Goal: Entertainment & Leisure: Consume media (video, audio)

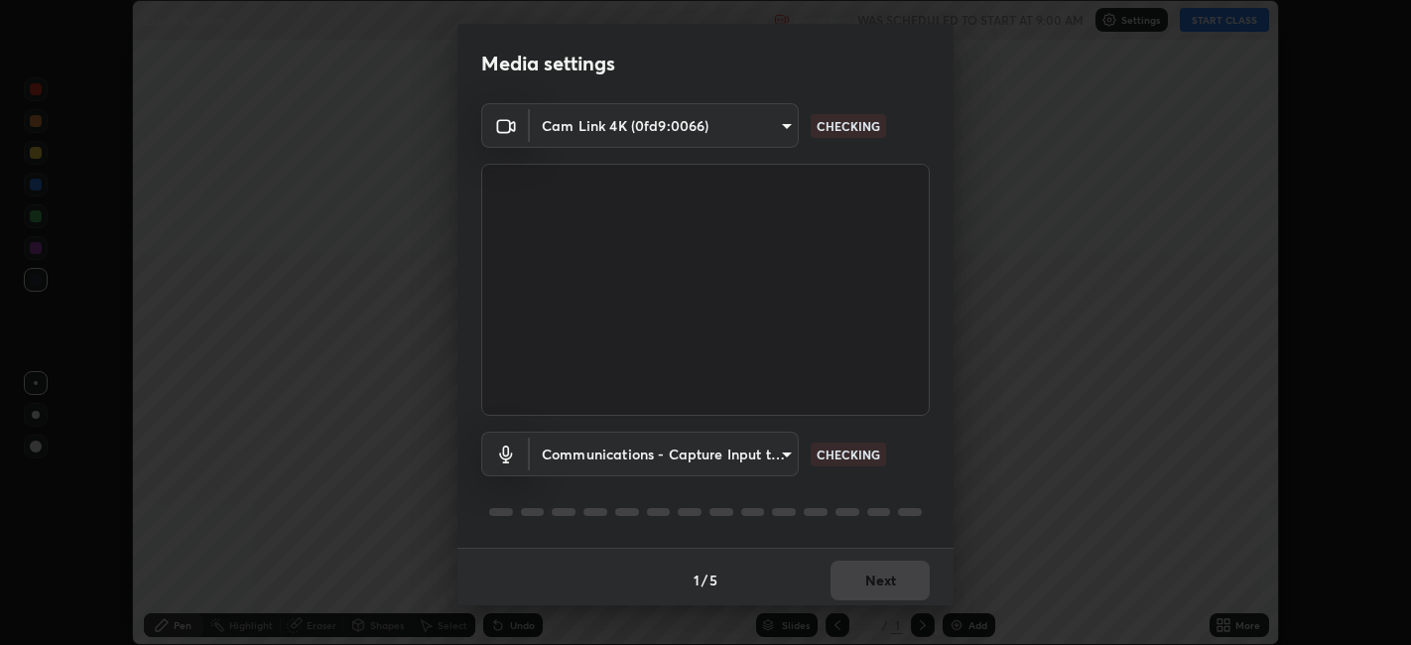
scroll to position [5, 0]
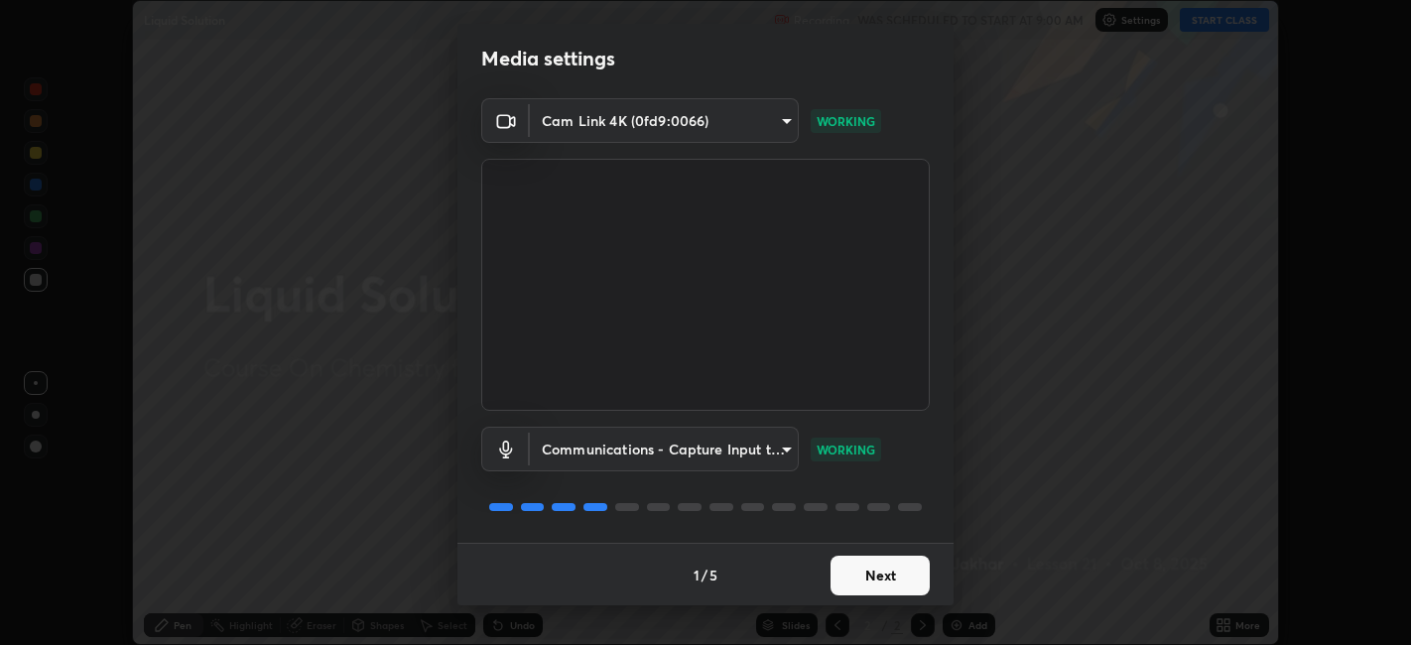
click at [870, 566] on button "Next" at bounding box center [880, 576] width 99 height 40
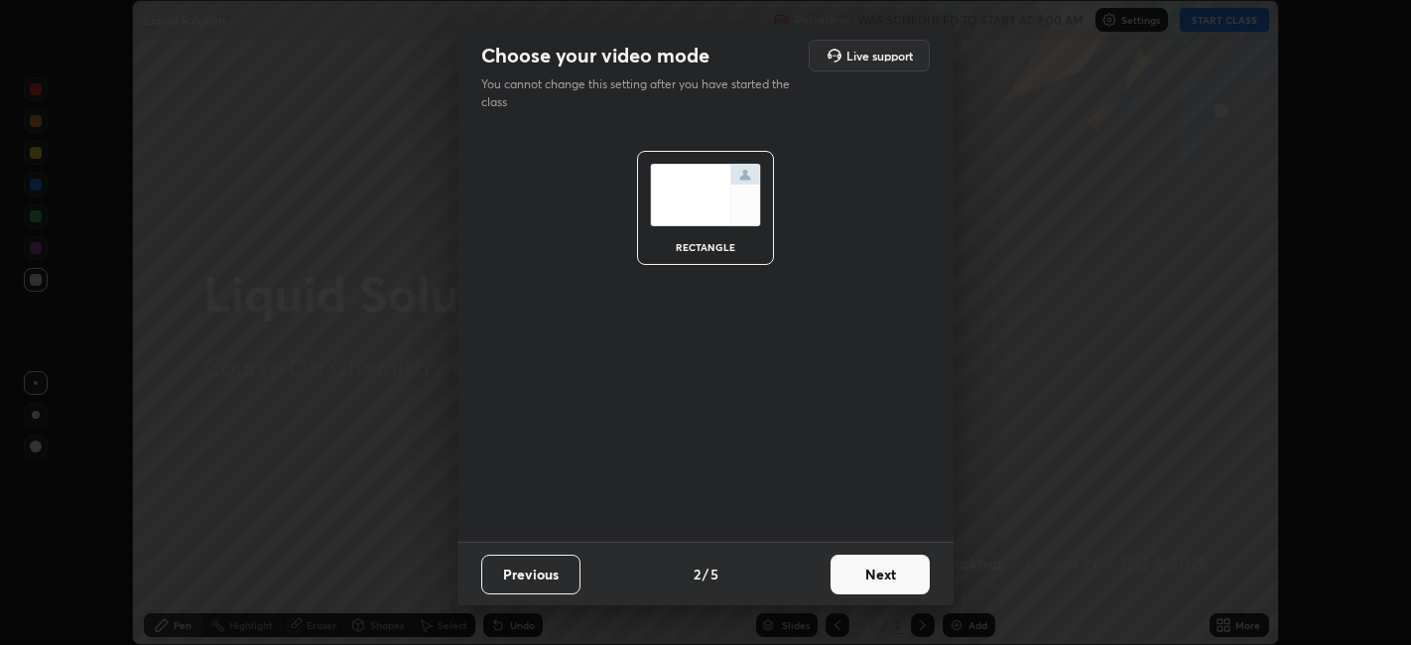
scroll to position [0, 0]
click at [869, 567] on button "Next" at bounding box center [880, 575] width 99 height 40
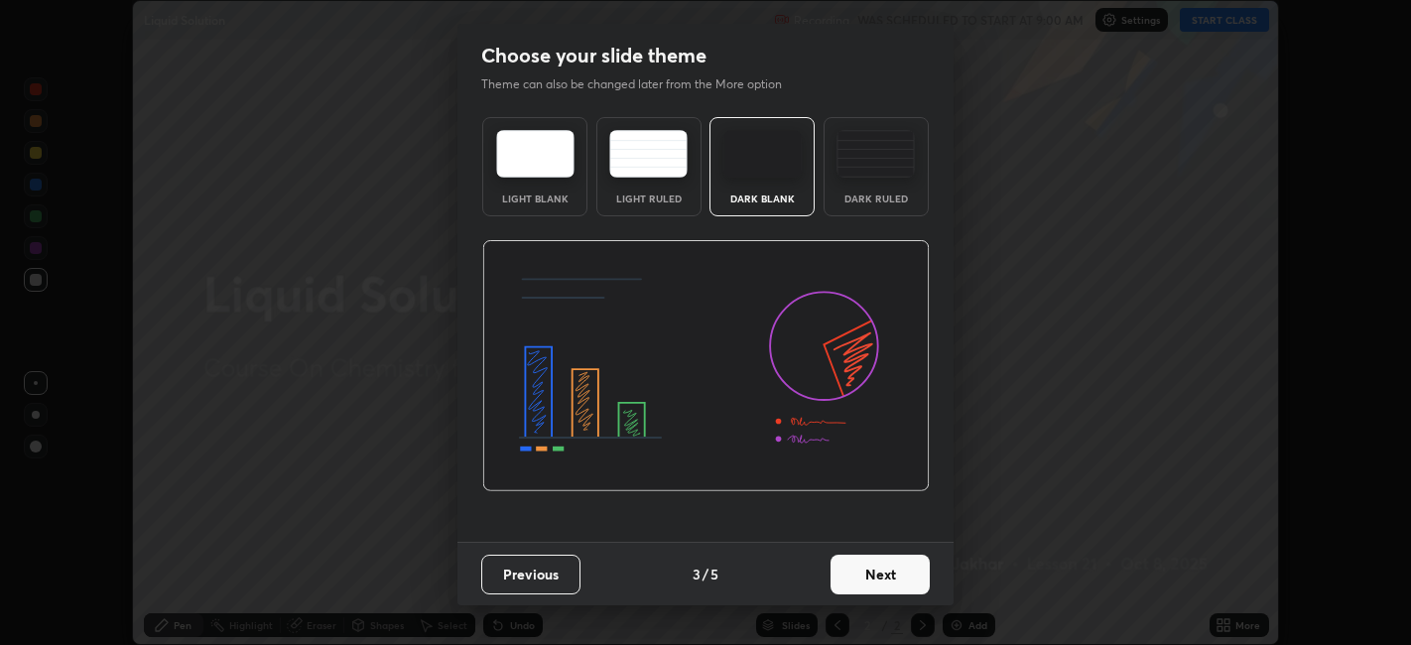
click at [873, 567] on button "Next" at bounding box center [880, 575] width 99 height 40
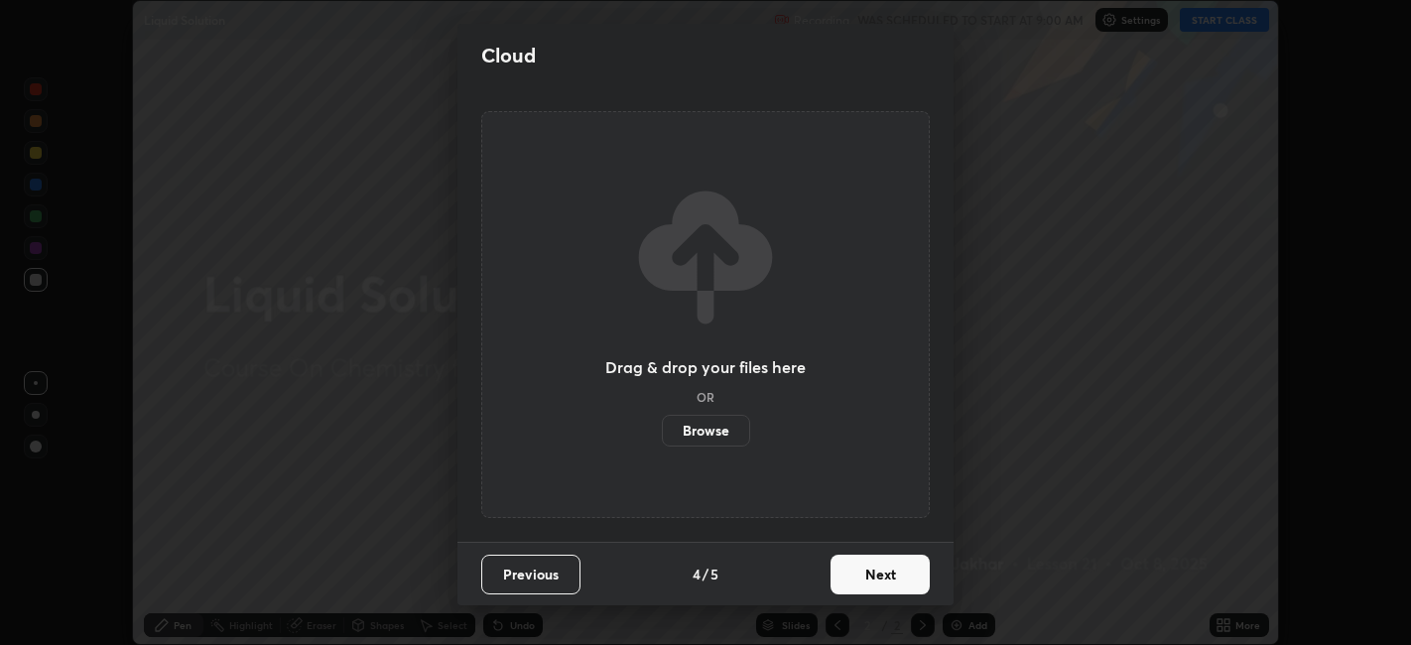
click at [874, 569] on button "Next" at bounding box center [880, 575] width 99 height 40
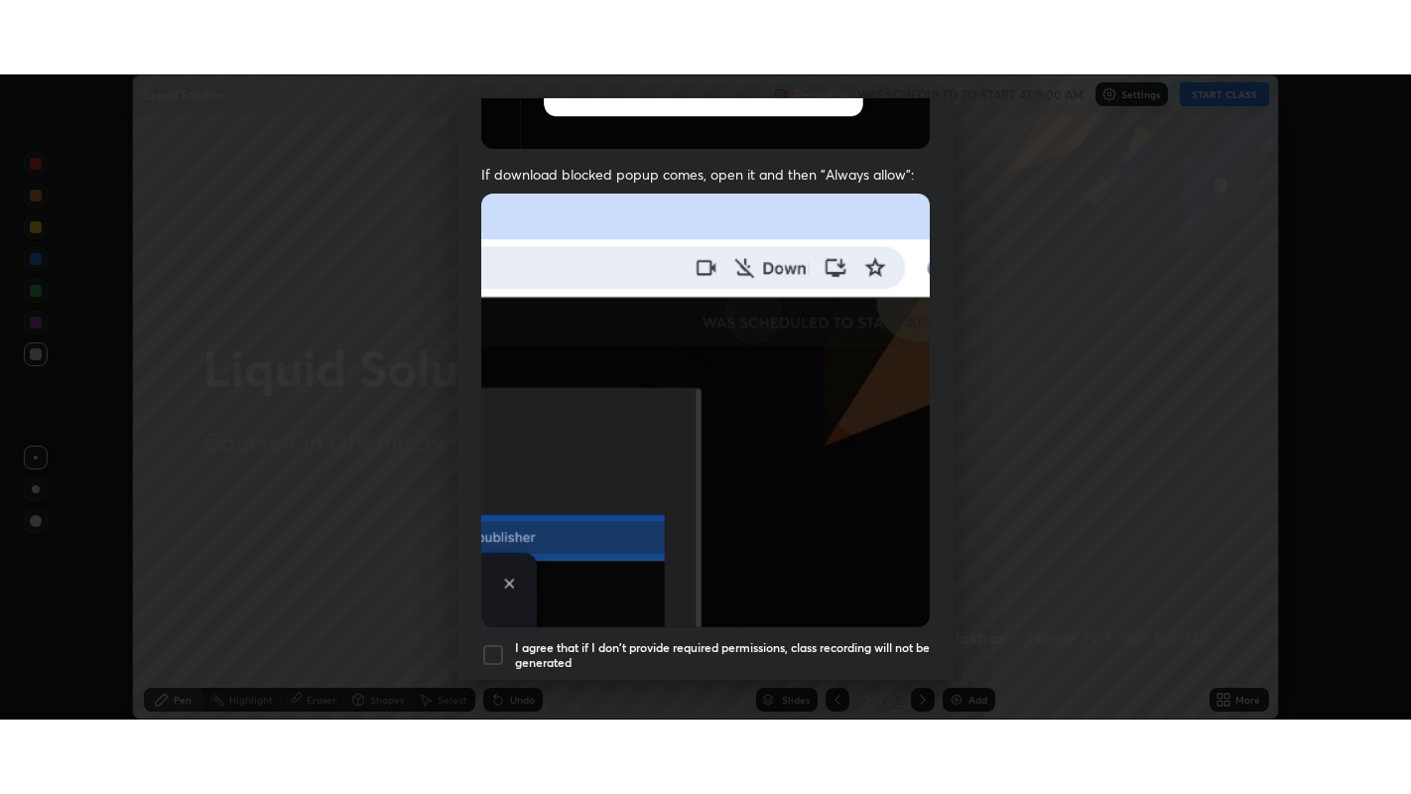
scroll to position [410, 0]
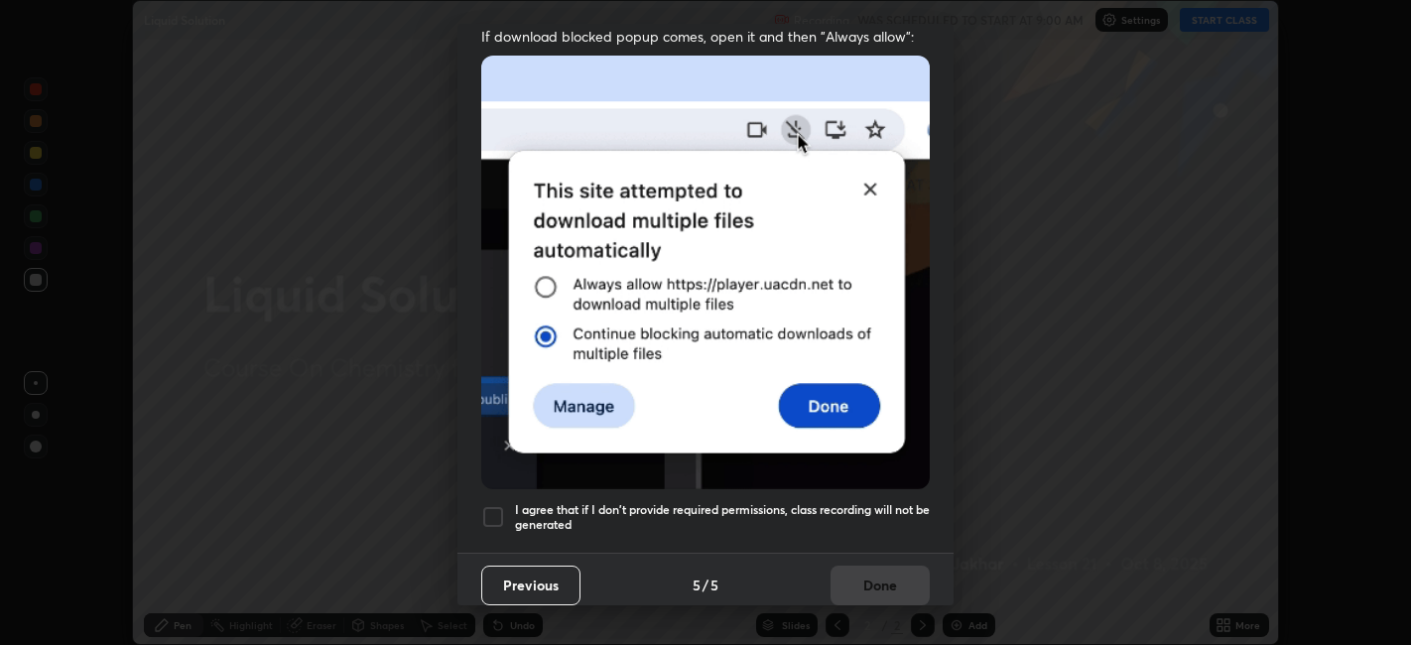
click at [501, 511] on div at bounding box center [493, 517] width 24 height 24
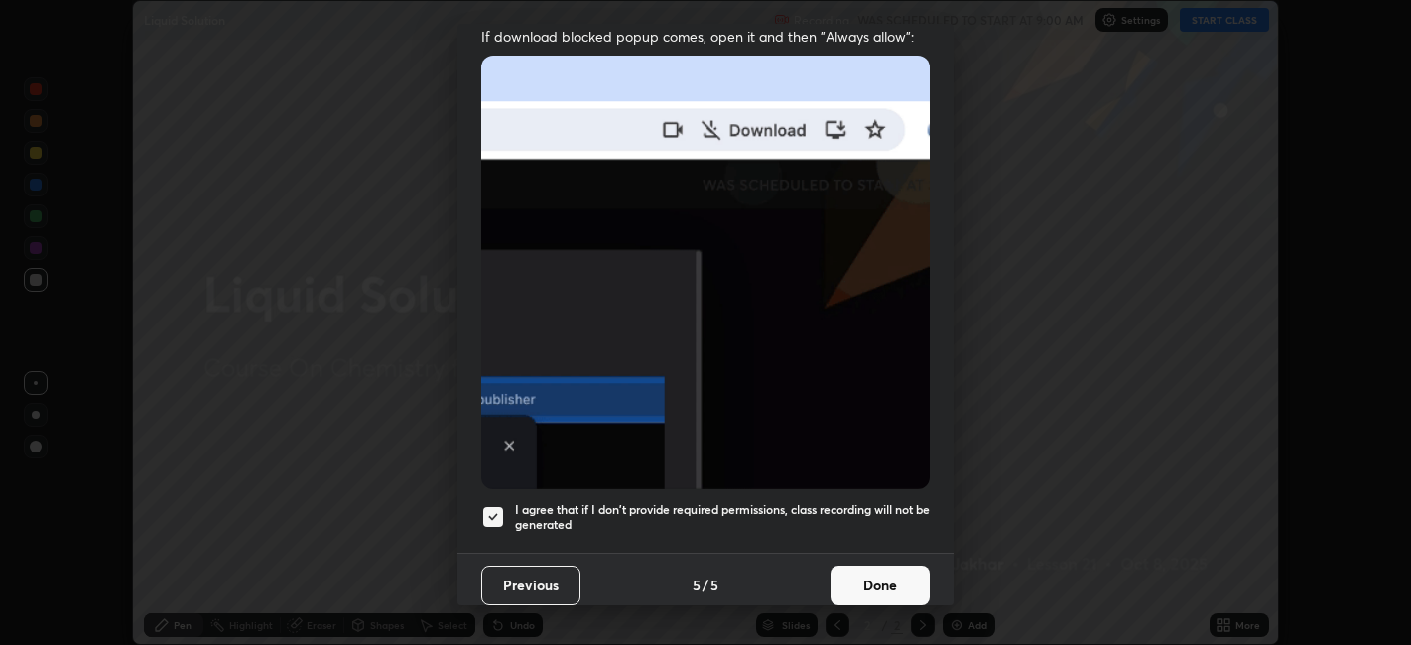
click at [843, 572] on button "Done" at bounding box center [880, 586] width 99 height 40
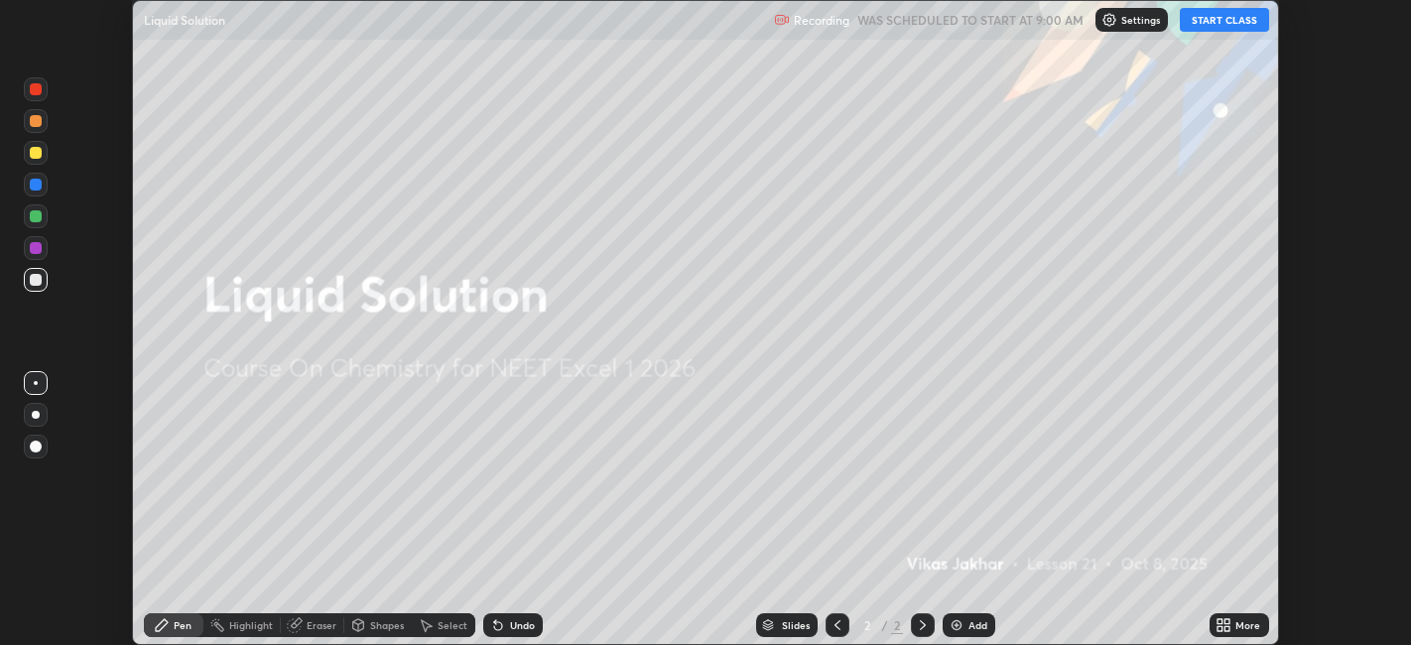
click at [1222, 15] on button "START CLASS" at bounding box center [1224, 20] width 89 height 24
click at [1222, 621] on icon at bounding box center [1220, 621] width 5 height 5
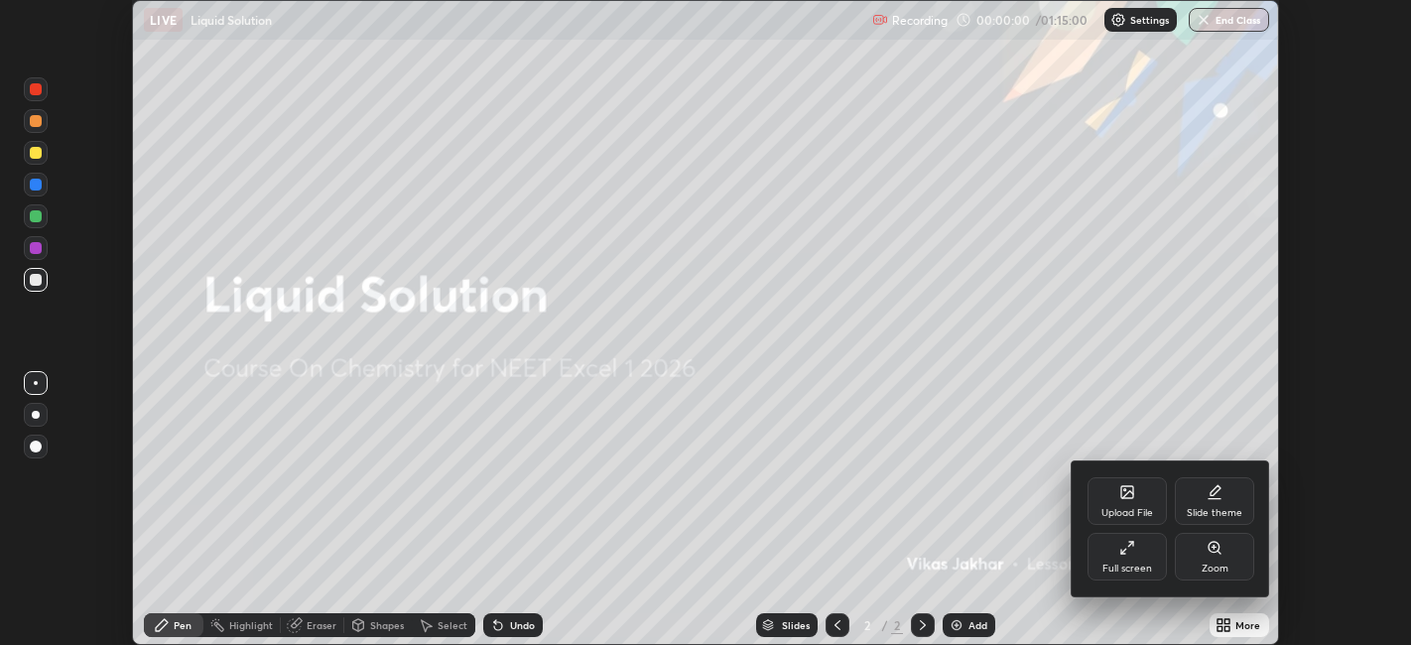
click at [1123, 551] on icon at bounding box center [1123, 551] width 5 height 5
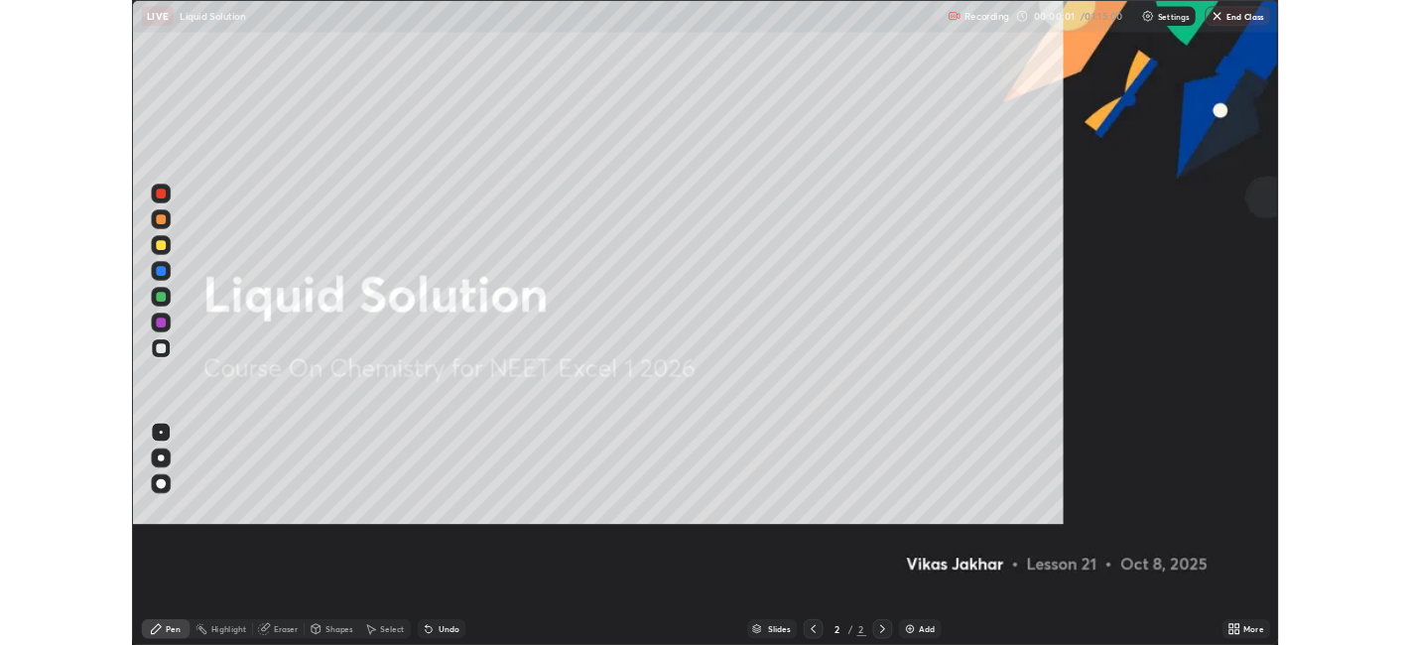
scroll to position [794, 1411]
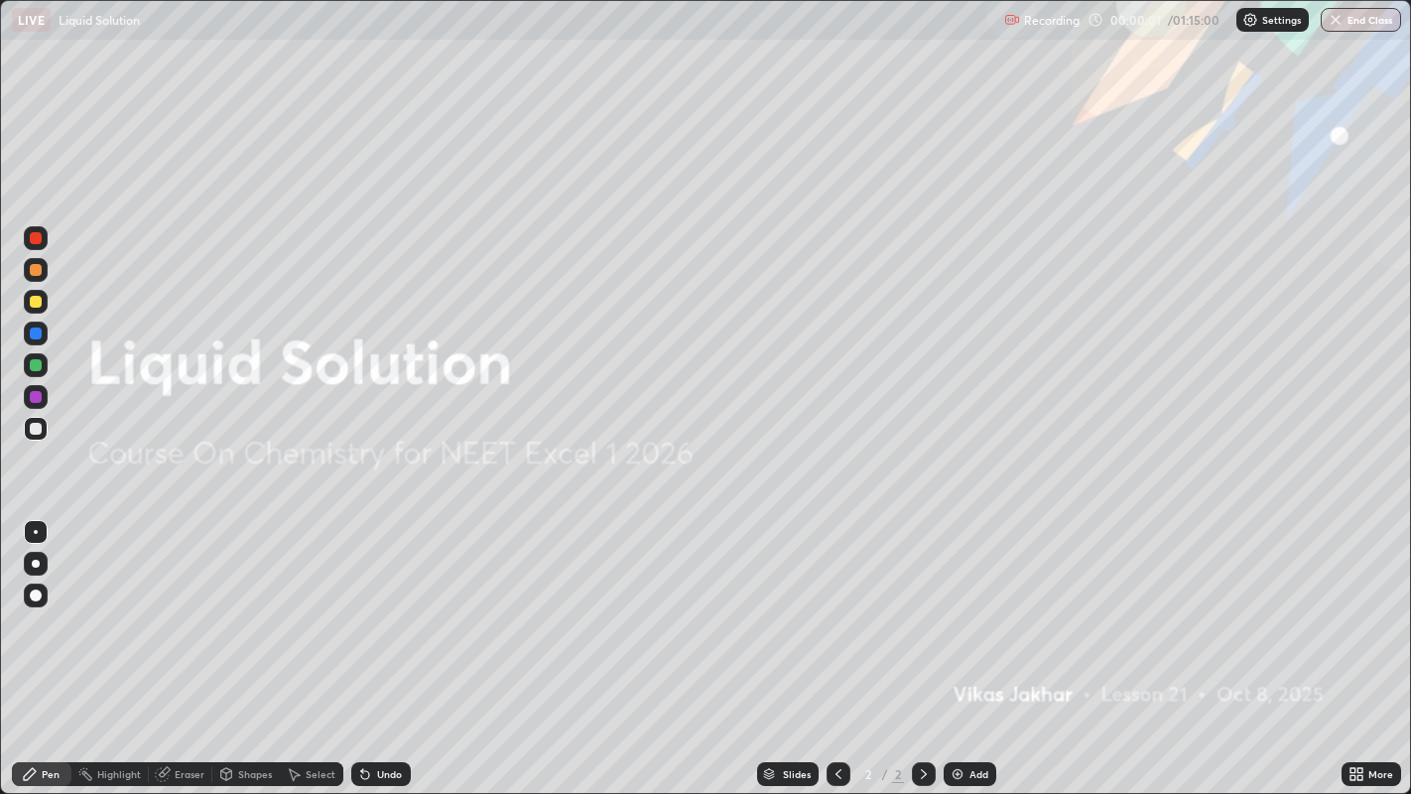
click at [982, 644] on div "Add" at bounding box center [979, 774] width 19 height 10
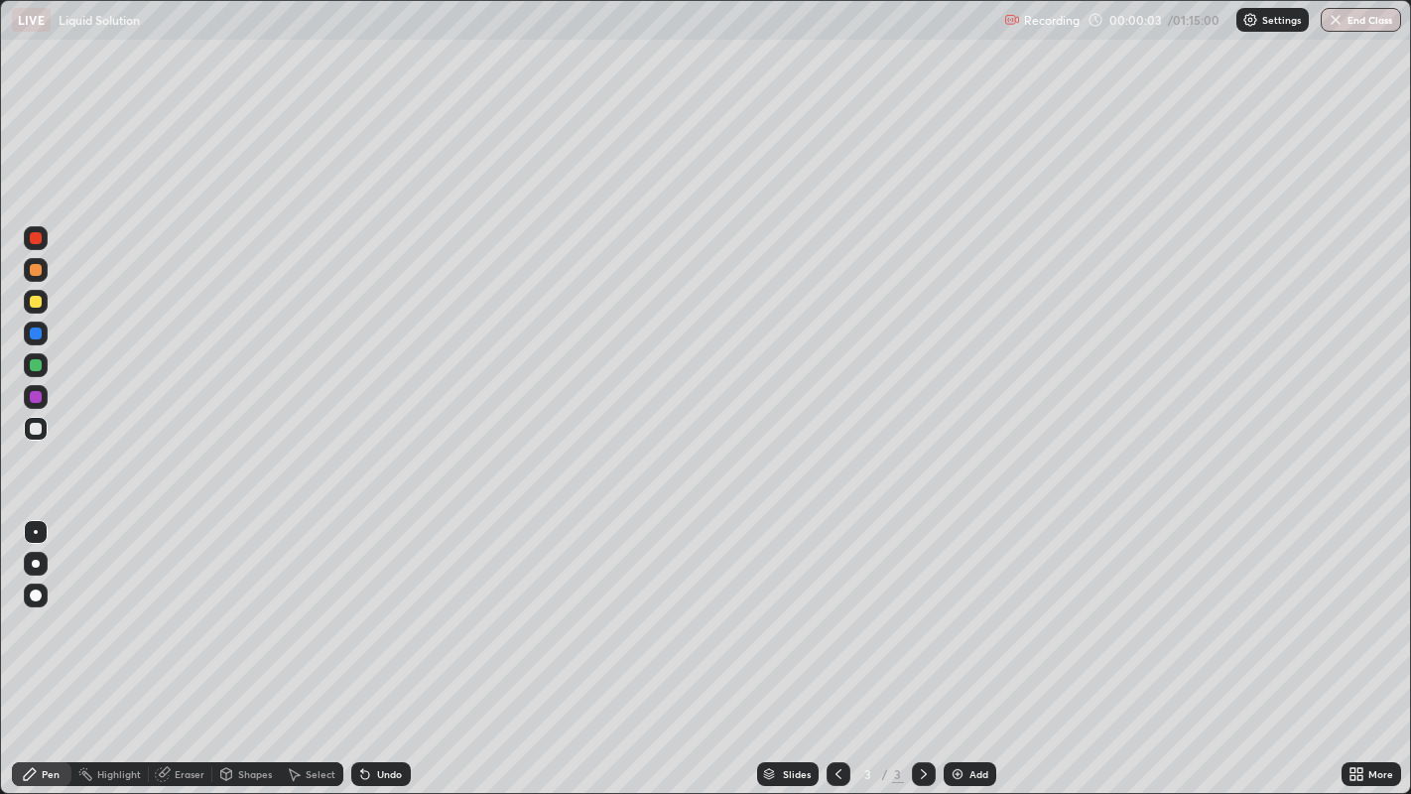
click at [35, 563] on div at bounding box center [36, 564] width 8 height 8
click at [957, 644] on img at bounding box center [958, 774] width 16 height 16
click at [38, 302] on div at bounding box center [36, 302] width 12 height 12
click at [175, 644] on div "Eraser" at bounding box center [190, 774] width 30 height 10
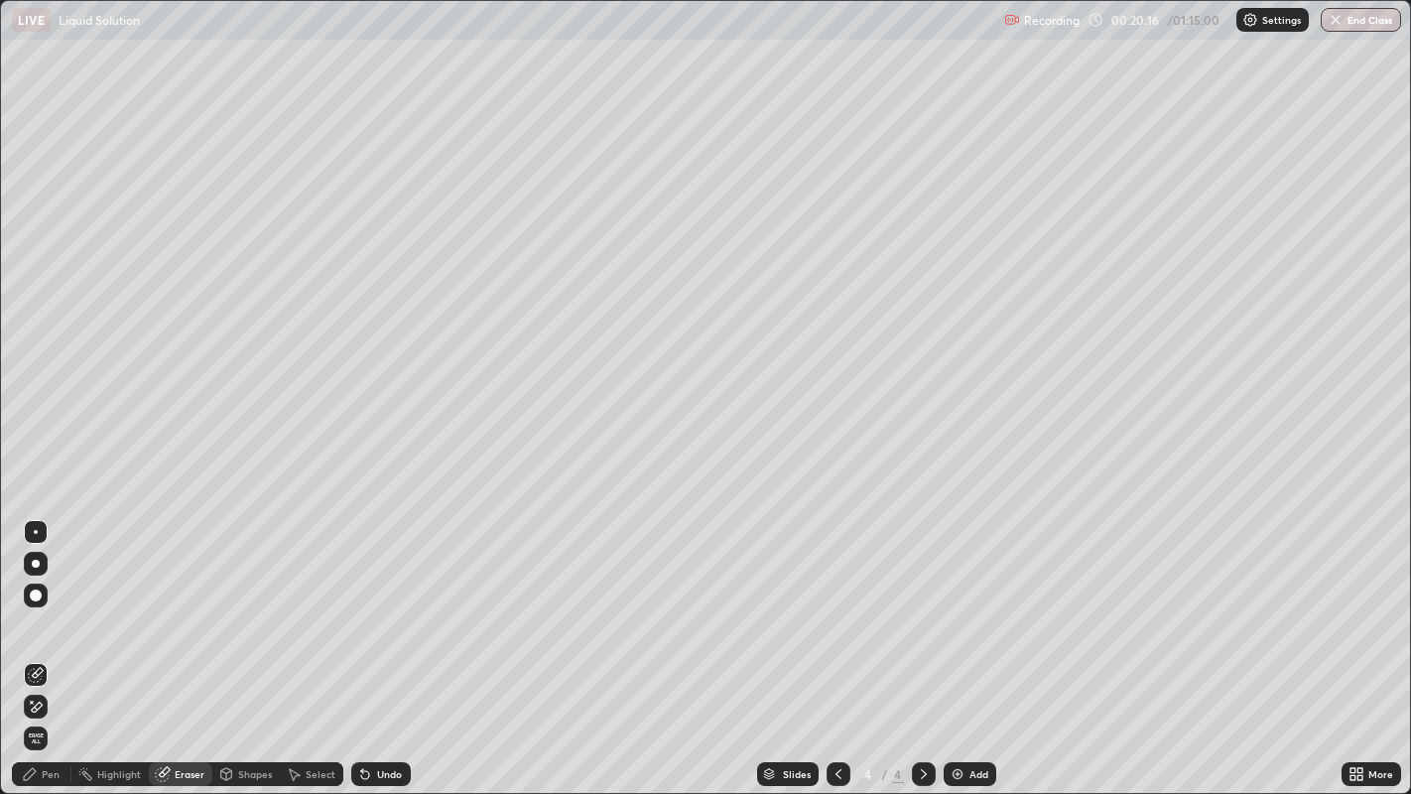
click at [198, 644] on div "Eraser" at bounding box center [190, 774] width 30 height 10
click at [198, 644] on div "Eraser" at bounding box center [181, 774] width 64 height 24
click at [48, 644] on div "Pen" at bounding box center [51, 774] width 18 height 10
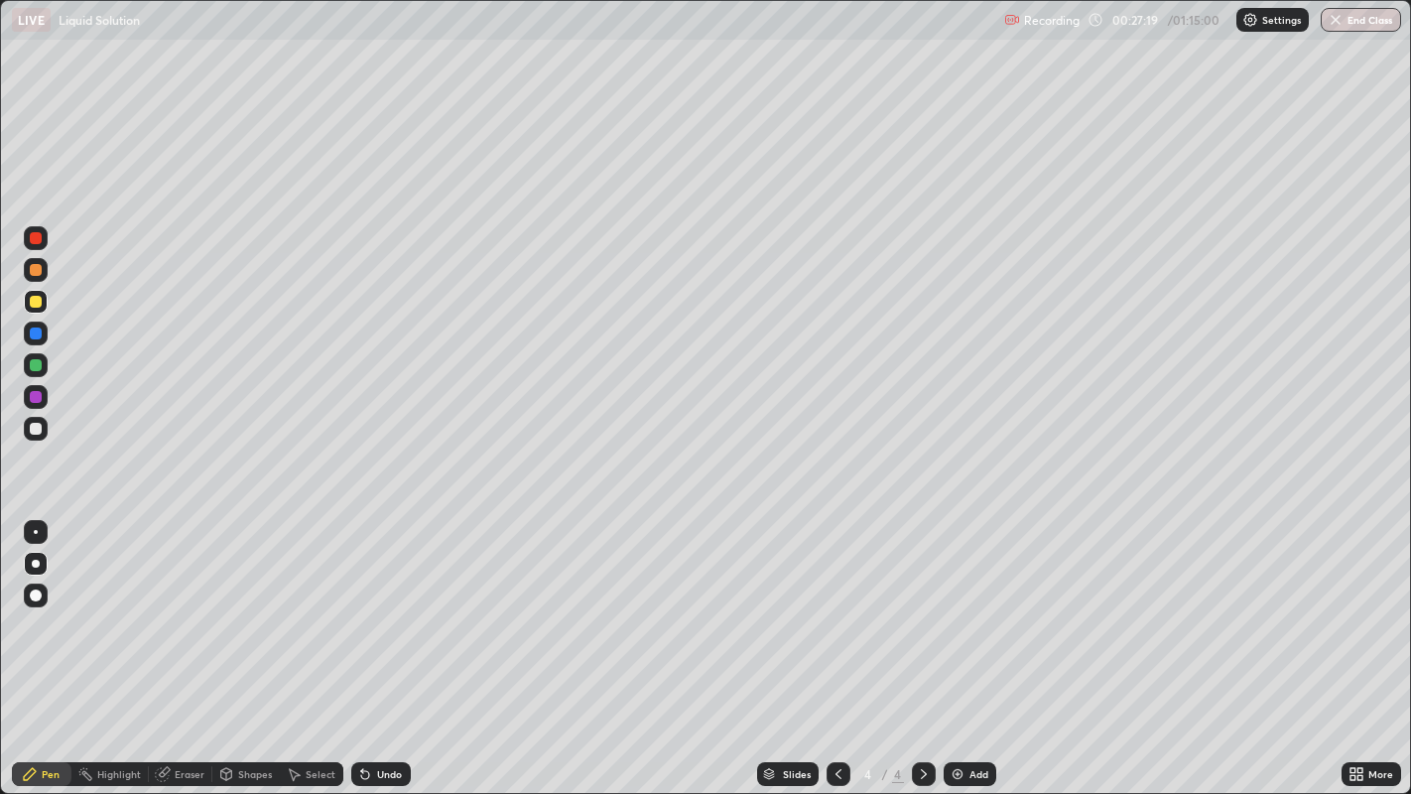
click at [957, 644] on img at bounding box center [958, 774] width 16 height 16
click at [39, 562] on div at bounding box center [36, 564] width 8 height 8
click at [185, 644] on div "Eraser" at bounding box center [190, 774] width 30 height 10
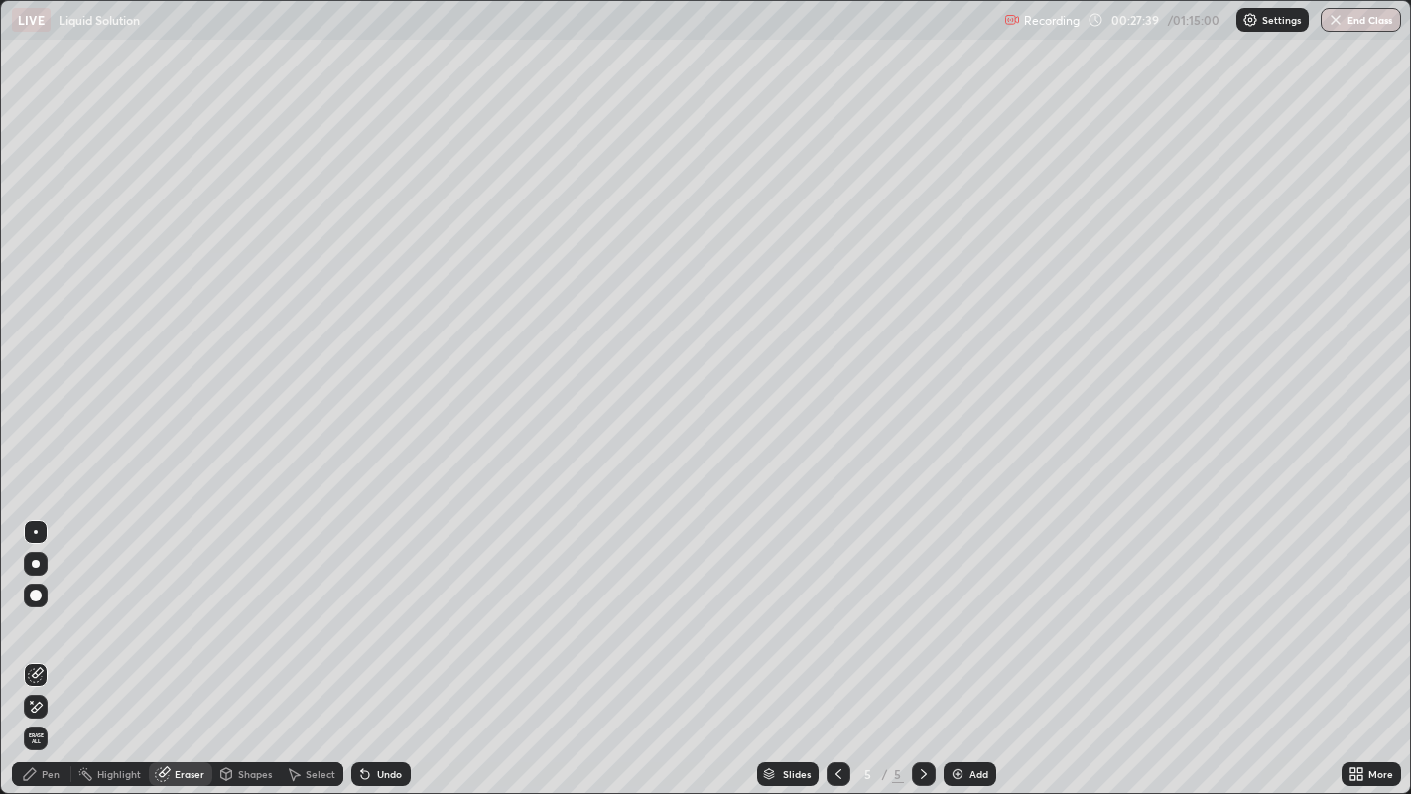
click at [45, 644] on div "Pen" at bounding box center [51, 774] width 18 height 10
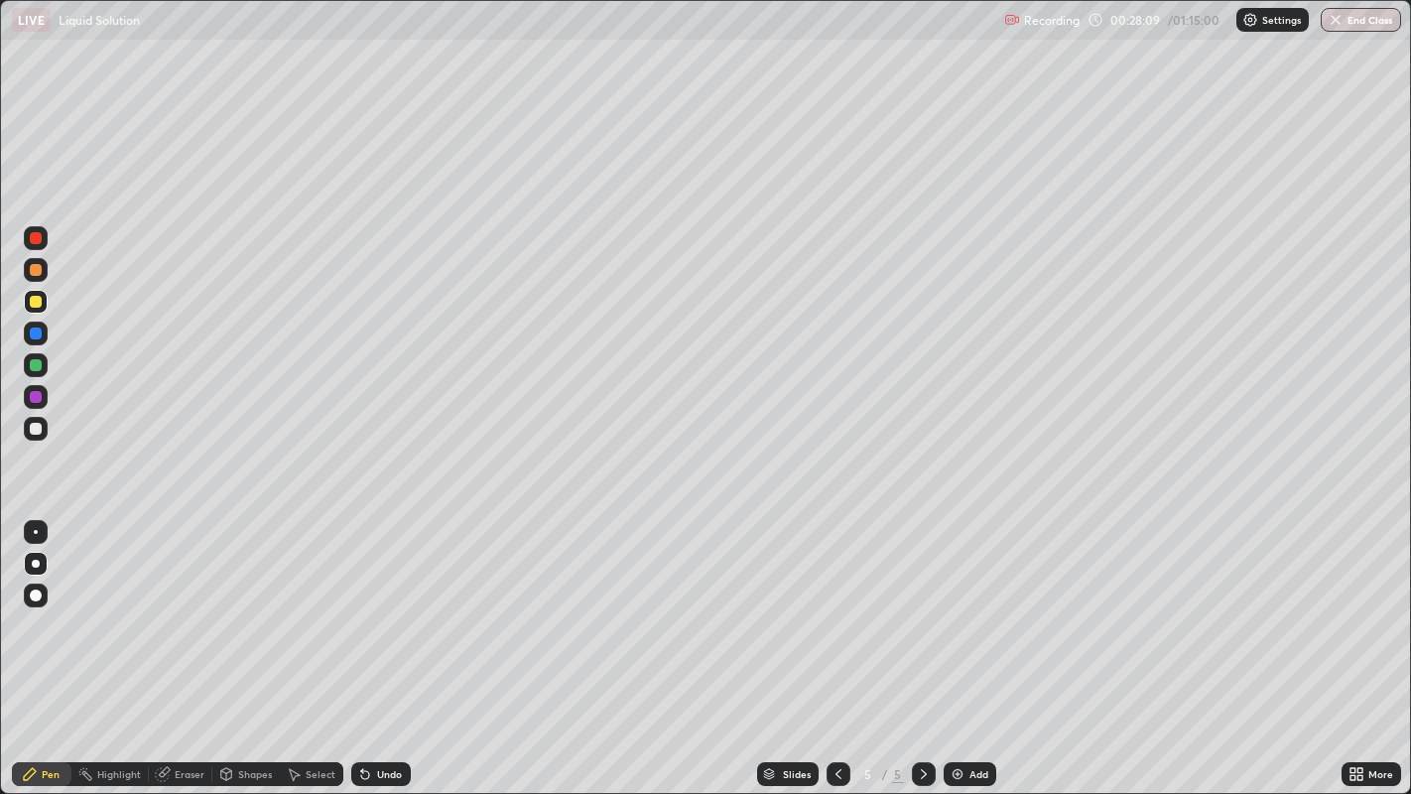
click at [34, 433] on div at bounding box center [36, 429] width 12 height 12
click at [189, 644] on div "Eraser" at bounding box center [190, 774] width 30 height 10
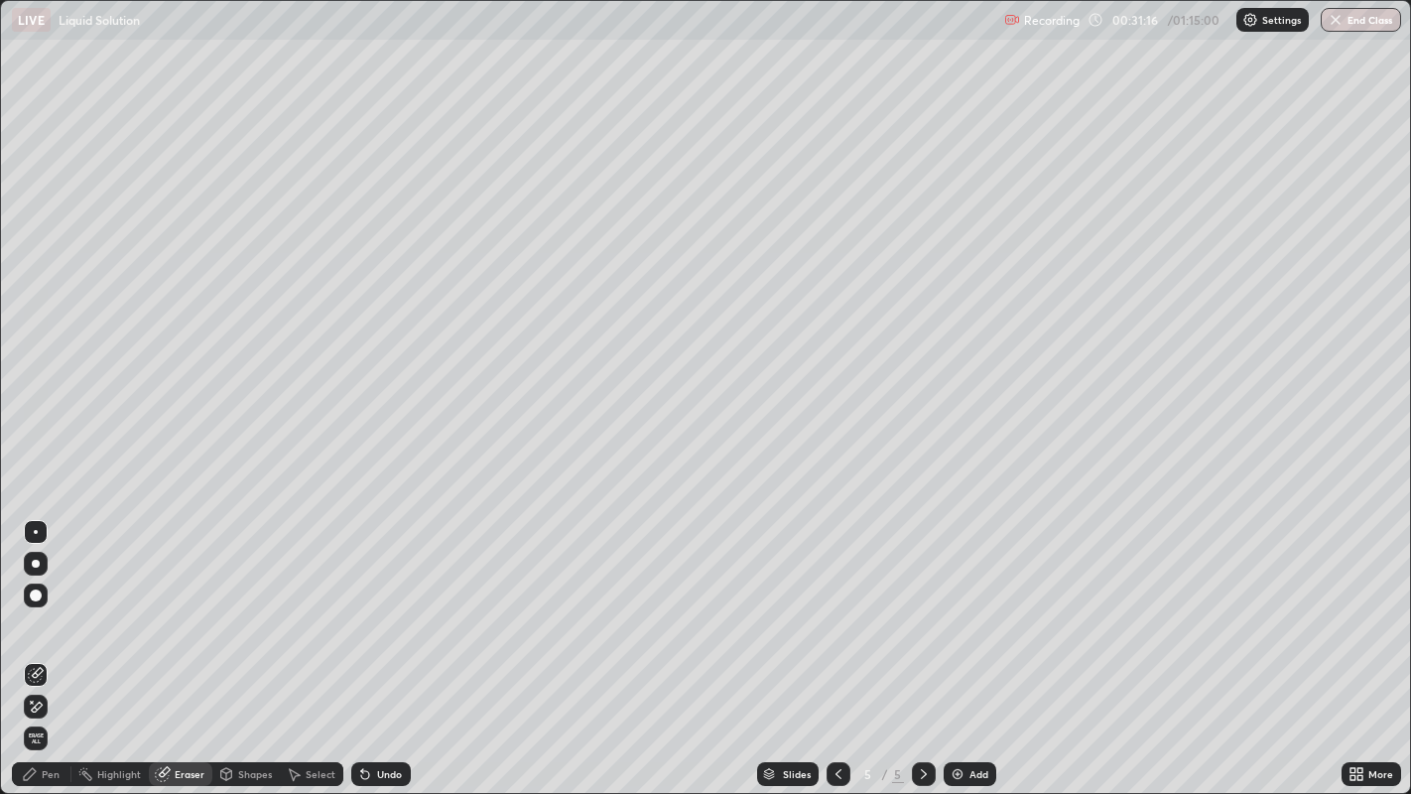
click at [189, 644] on div "Eraser" at bounding box center [190, 774] width 30 height 10
click at [54, 644] on div "Pen" at bounding box center [51, 774] width 18 height 10
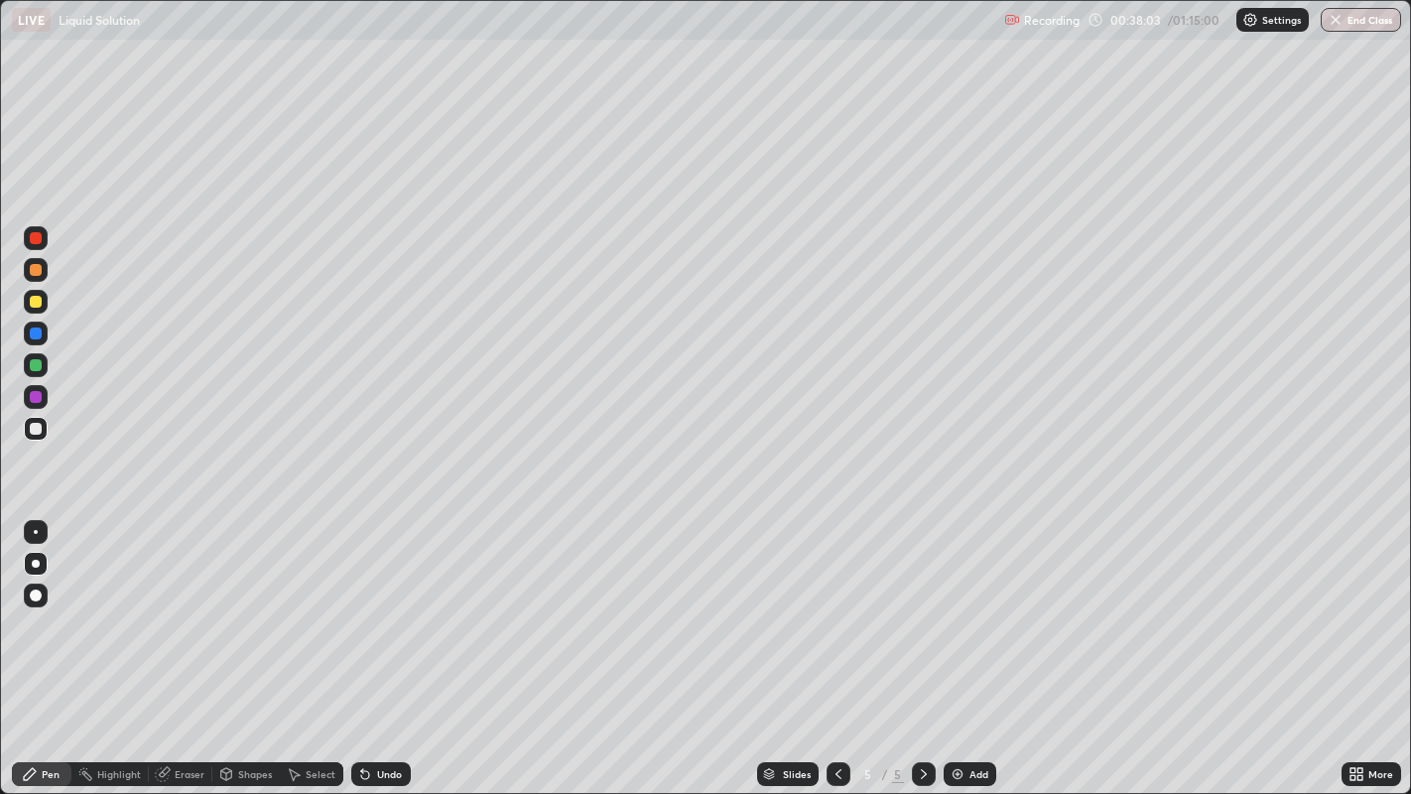
click at [955, 644] on img at bounding box center [958, 774] width 16 height 16
click at [33, 303] on div at bounding box center [36, 302] width 12 height 12
click at [167, 644] on icon at bounding box center [163, 774] width 16 height 16
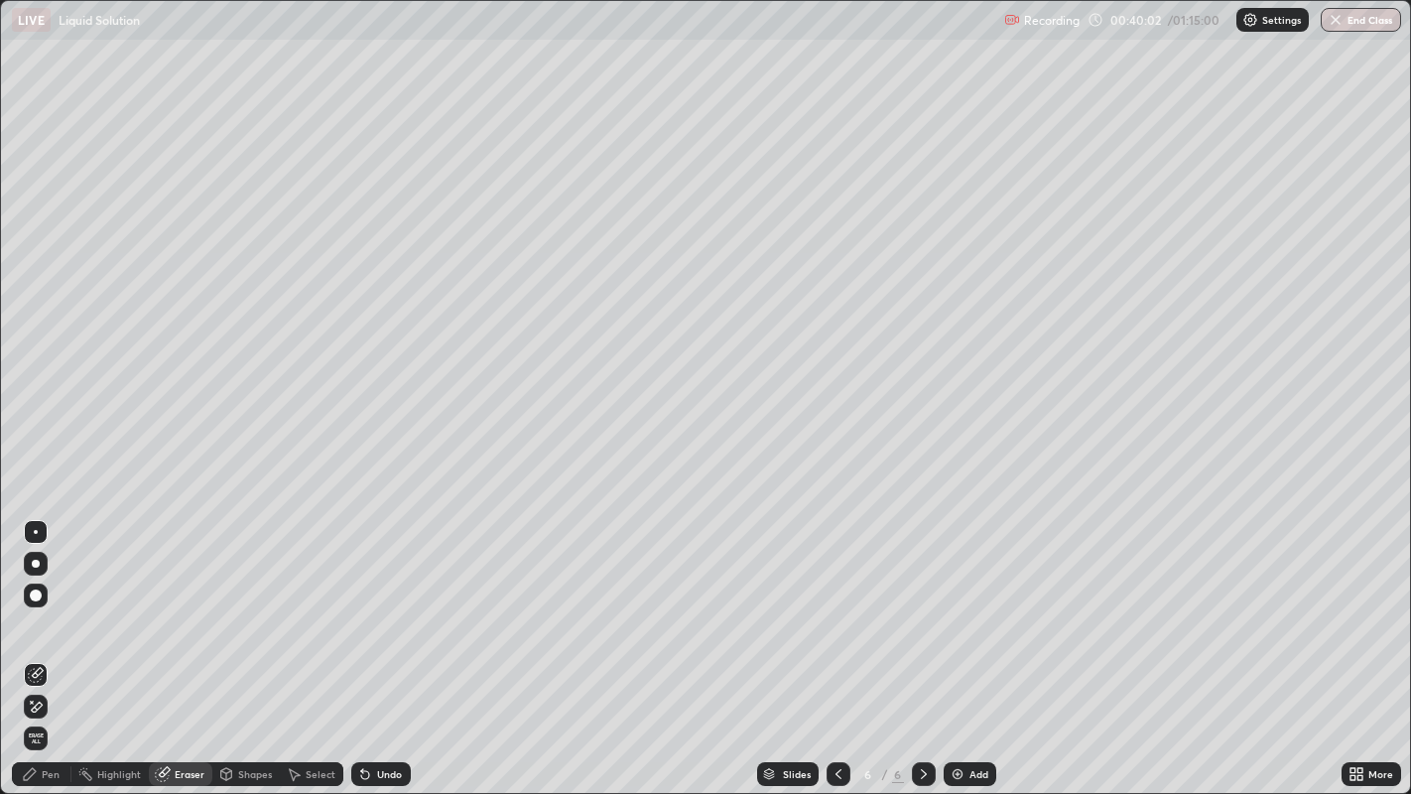
click at [55, 644] on div "Pen" at bounding box center [51, 774] width 18 height 10
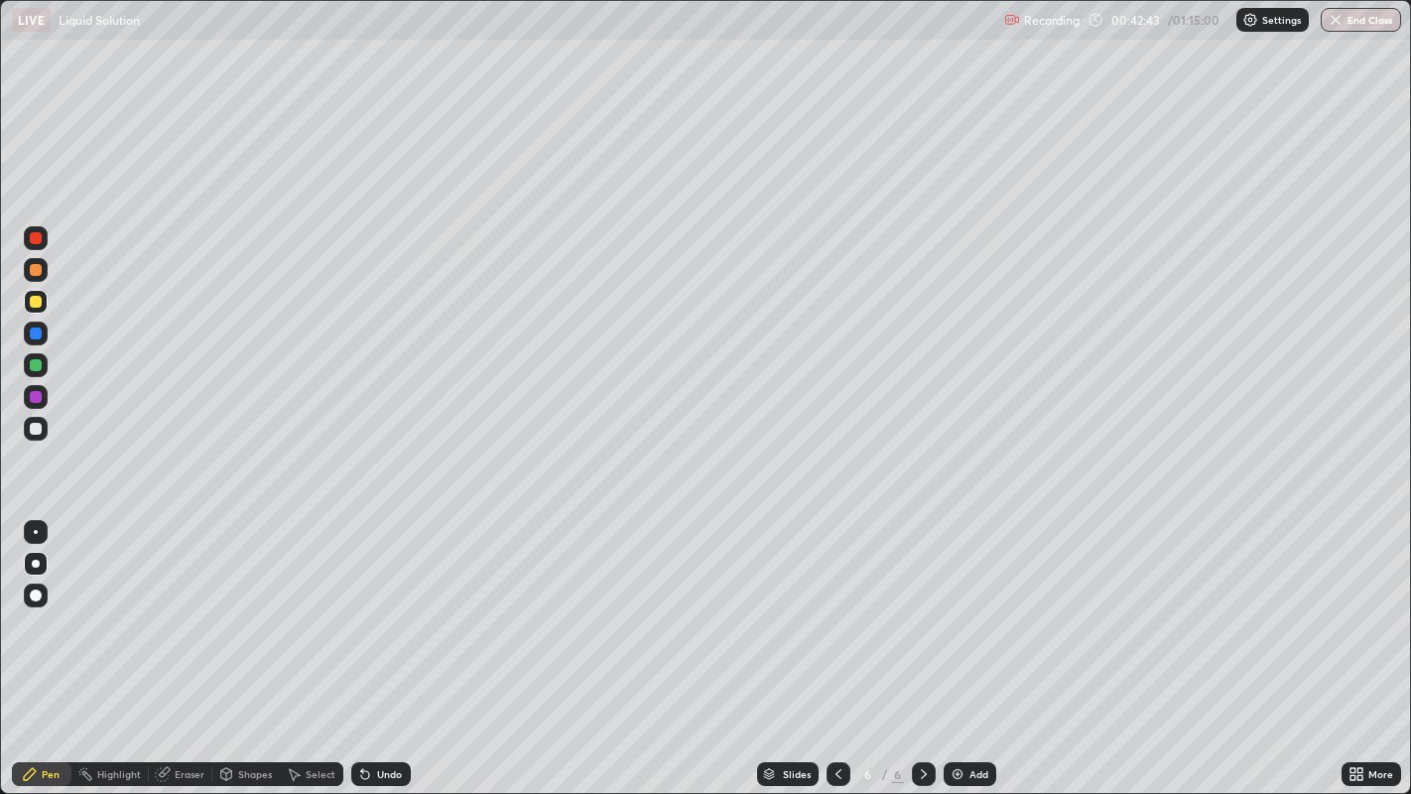
click at [957, 644] on img at bounding box center [958, 774] width 16 height 16
click at [189, 644] on div "Eraser" at bounding box center [190, 774] width 30 height 10
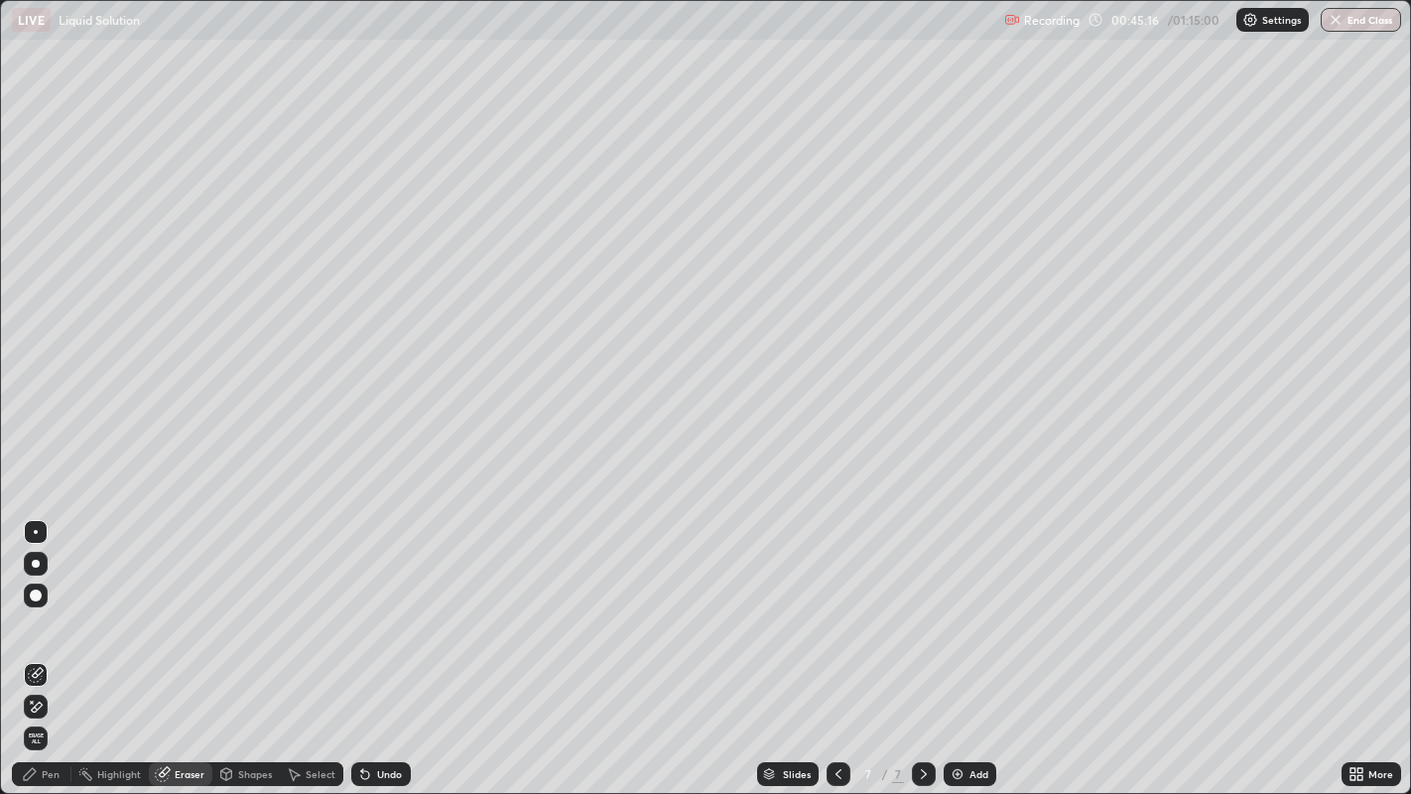
click at [51, 644] on div "Pen" at bounding box center [42, 774] width 60 height 24
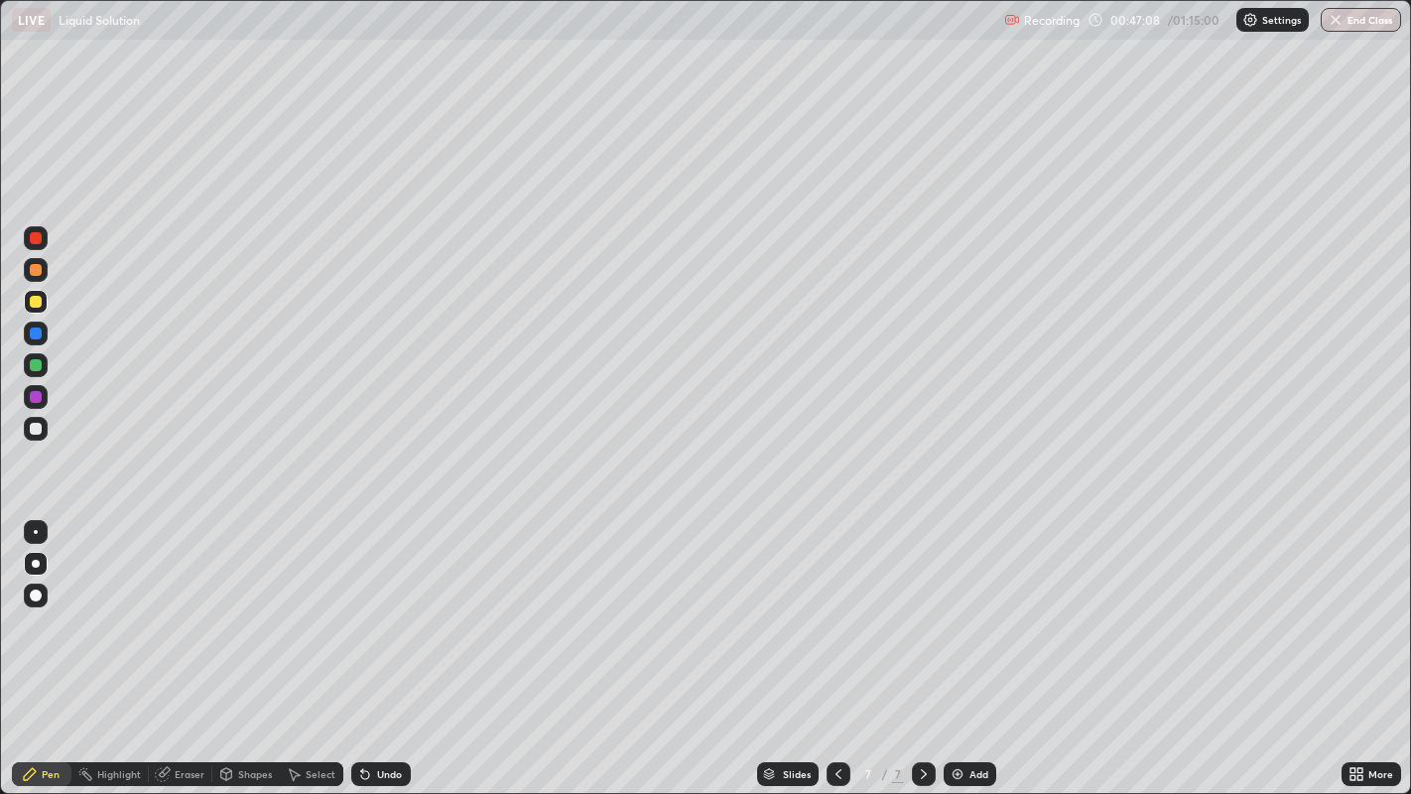
click at [39, 432] on div at bounding box center [36, 429] width 12 height 12
click at [956, 644] on img at bounding box center [958, 774] width 16 height 16
click at [35, 431] on div at bounding box center [36, 429] width 12 height 12
click at [188, 644] on div "Eraser" at bounding box center [190, 774] width 30 height 10
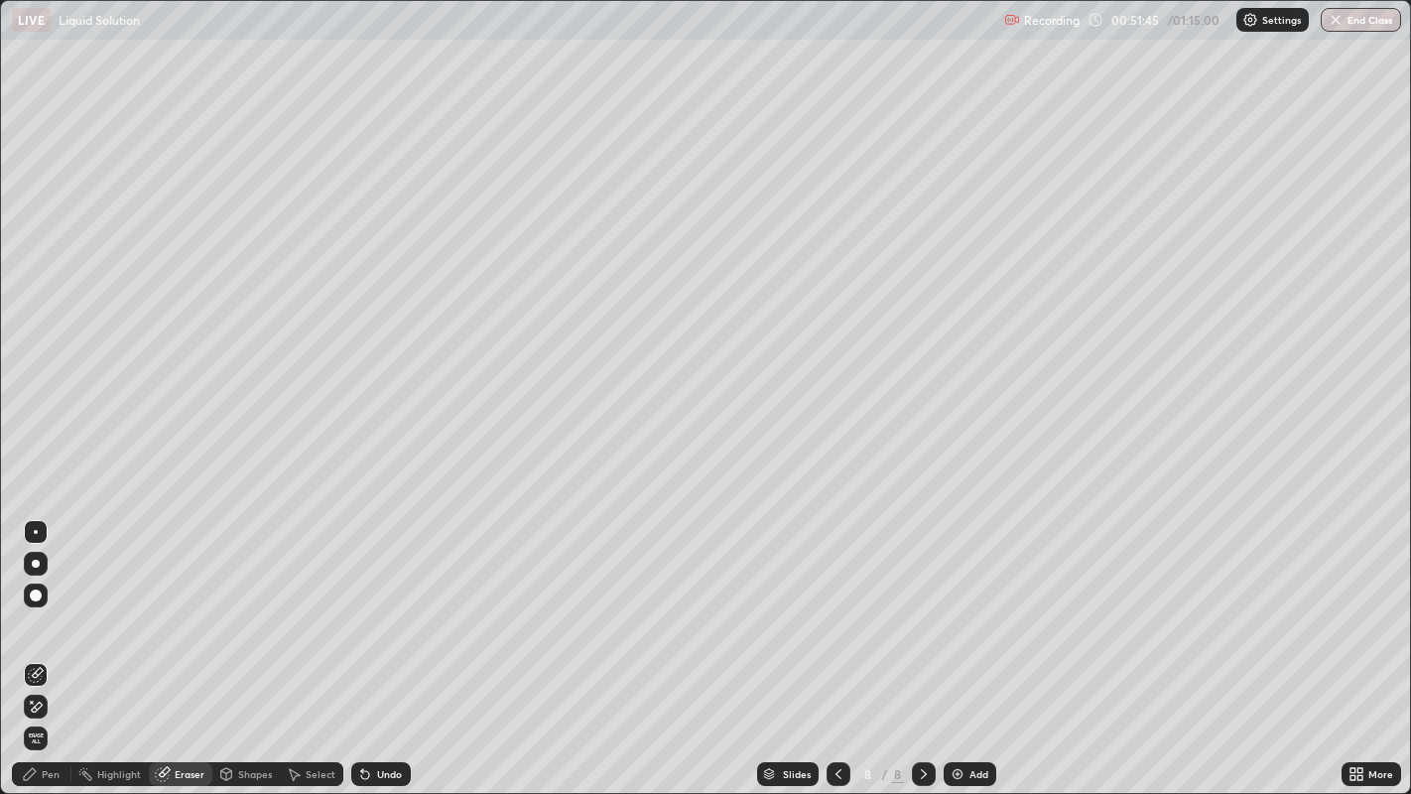
click at [44, 644] on div "Pen" at bounding box center [51, 774] width 18 height 10
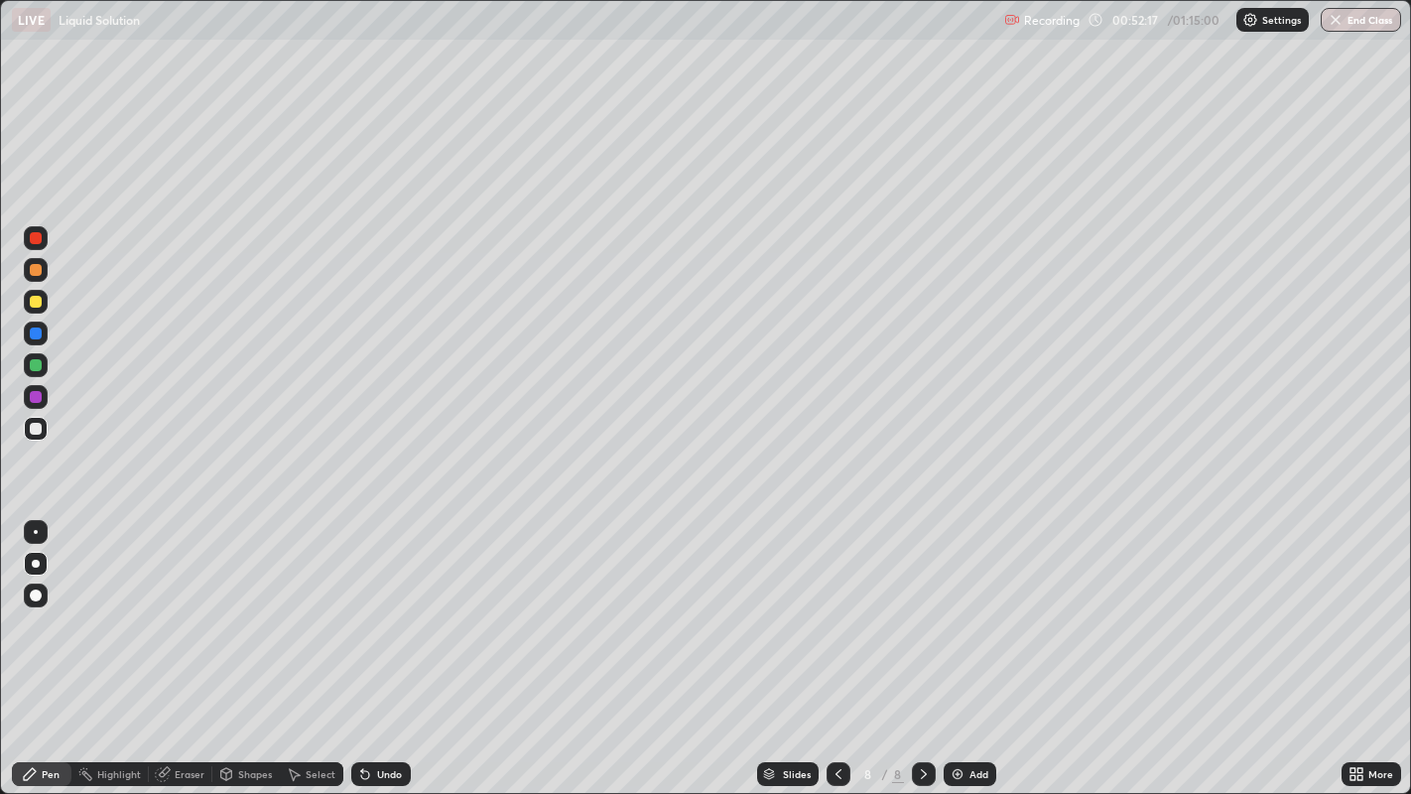
click at [35, 303] on div at bounding box center [36, 302] width 12 height 12
click at [40, 426] on div at bounding box center [36, 429] width 12 height 12
click at [982, 644] on div "Add" at bounding box center [979, 774] width 19 height 10
click at [35, 308] on div at bounding box center [36, 302] width 12 height 12
click at [194, 644] on div "Eraser" at bounding box center [190, 774] width 30 height 10
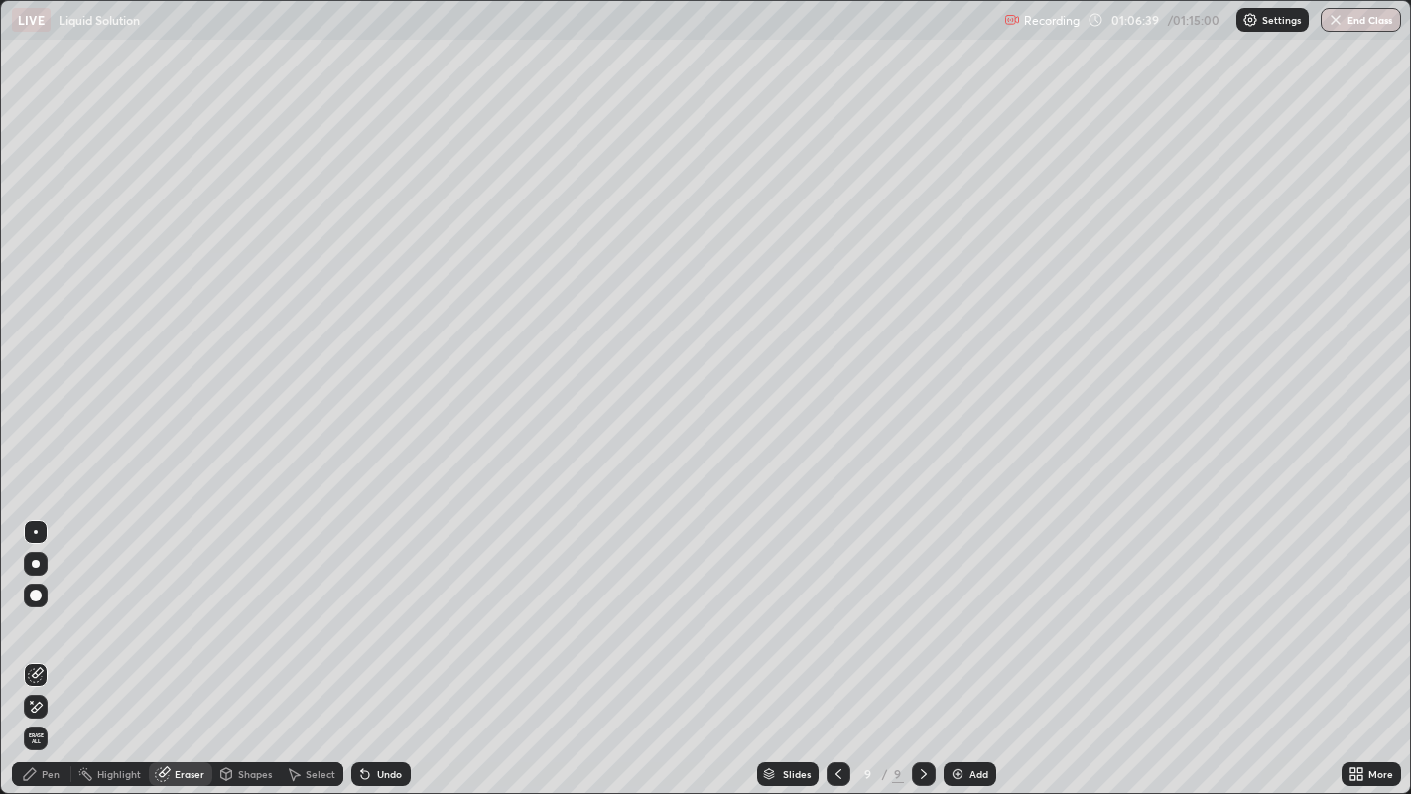
click at [60, 644] on div "Pen" at bounding box center [42, 774] width 60 height 24
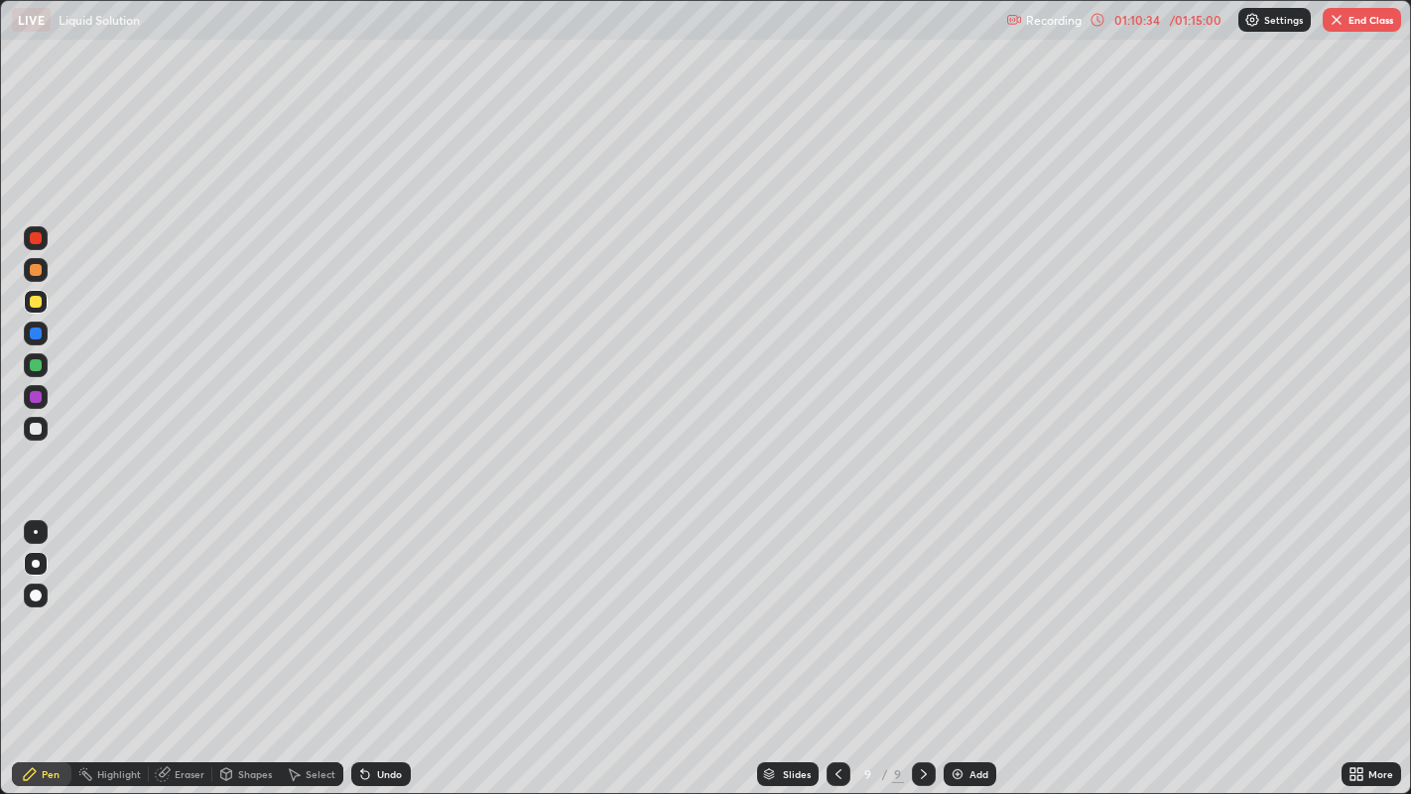
click at [1344, 21] on img "button" at bounding box center [1337, 20] width 16 height 16
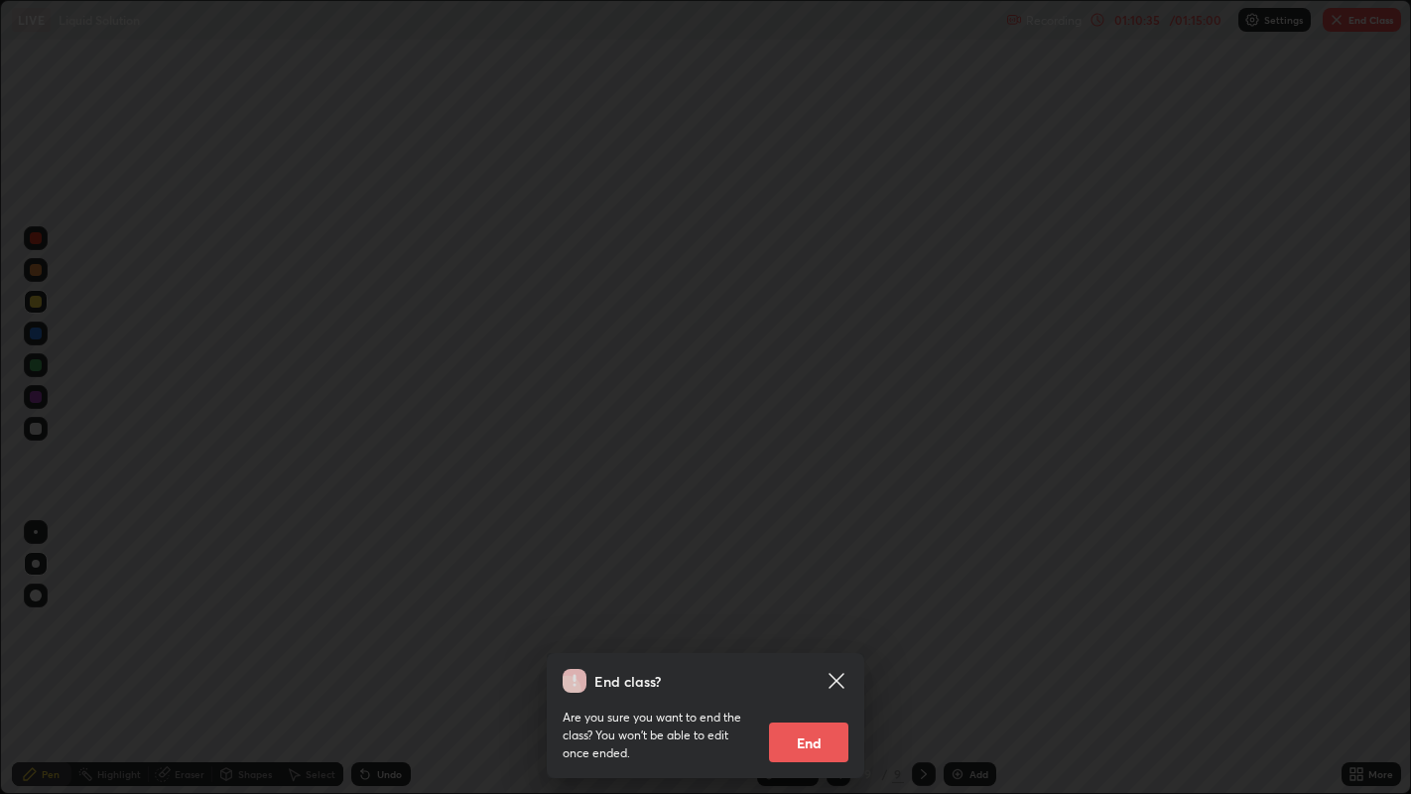
click at [808, 644] on button "End" at bounding box center [808, 743] width 79 height 40
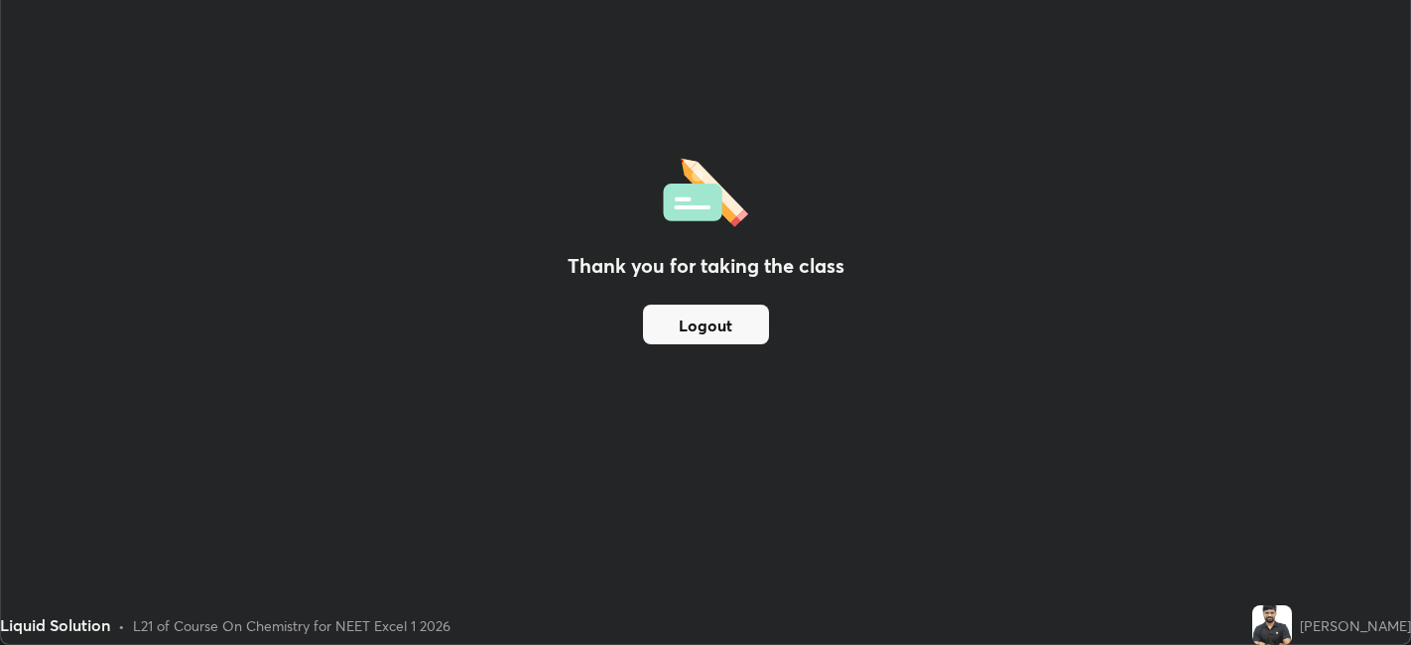
scroll to position [98603, 97835]
